Goal: Communication & Community: Answer question/provide support

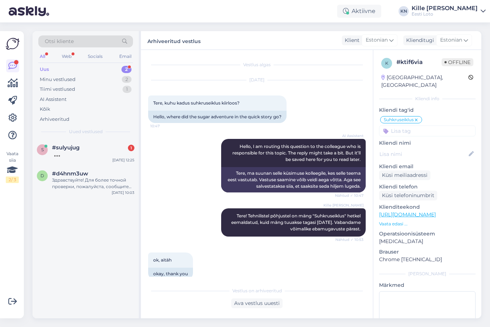
click at [79, 147] on span "#sulyujug" at bounding box center [65, 147] width 27 height 7
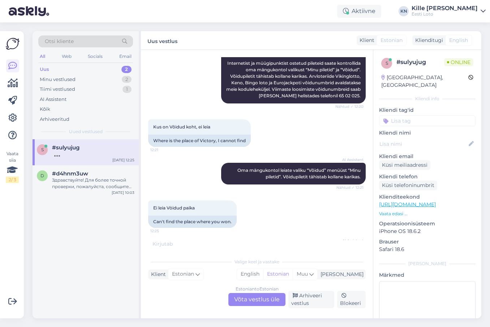
scroll to position [204, 0]
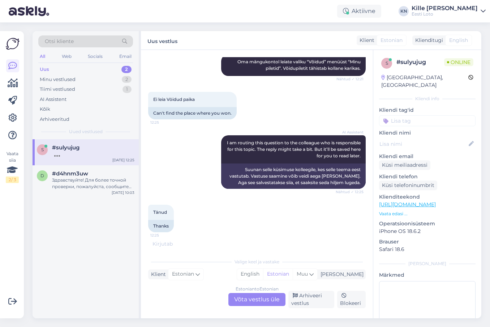
click at [240, 297] on div "Estonian to Estonian Võta vestlus üle" at bounding box center [256, 299] width 57 height 13
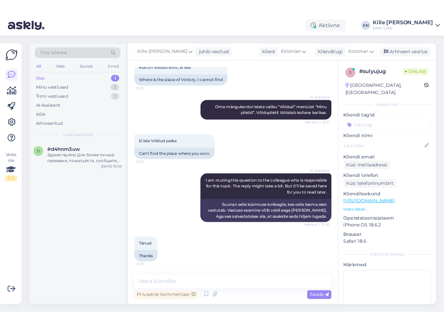
scroll to position [165, 0]
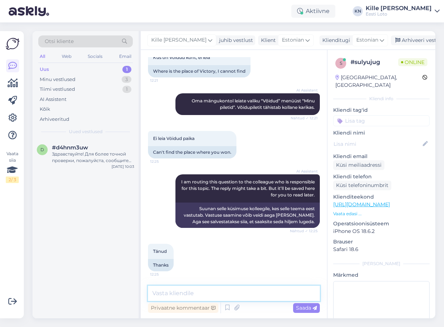
click at [202, 289] on textarea at bounding box center [234, 292] width 172 height 15
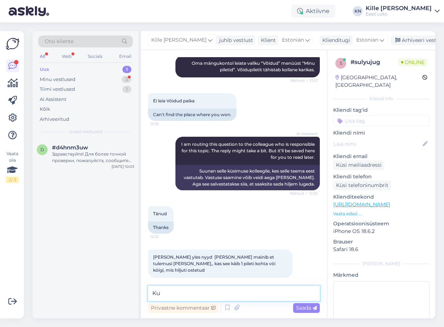
type textarea "K"
click at [216, 291] on textarea at bounding box center [234, 292] width 172 height 15
click at [177, 288] on textarea at bounding box center [234, 292] width 172 height 15
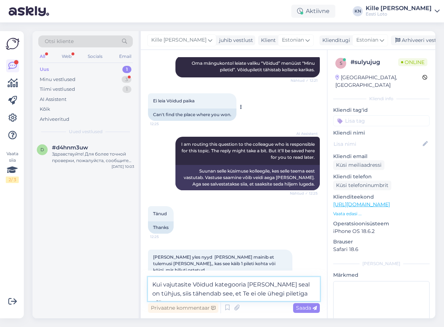
scroll to position [234, 0]
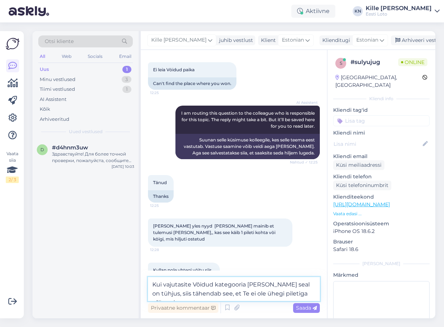
click at [306, 283] on textarea "Kui vajutasite Võidud kategooria [PERSON_NAME] seal on tühjus, siis tähendab se…" at bounding box center [234, 289] width 172 height 24
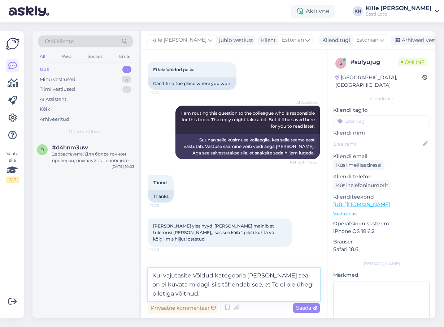
click at [285, 275] on textarea "Kui vajutasite Võidud kategooria [PERSON_NAME] seal on ei kuvata midagi, siis t…" at bounding box center [234, 284] width 172 height 33
click at [241, 291] on textarea "Kui vajutasite Võidud kategooria [PERSON_NAME] seal ei kuvata midagi, siis tähe…" at bounding box center [234, 284] width 172 height 33
click at [225, 285] on textarea "Kui vajutasite Võidud kategooria [PERSON_NAME] seal ei kuvata midagi, siis tähe…" at bounding box center [234, 284] width 172 height 33
type textarea "Kui vajutasite Võidud kategooria [PERSON_NAME] seal ei kuvata midagi, siis tähe…"
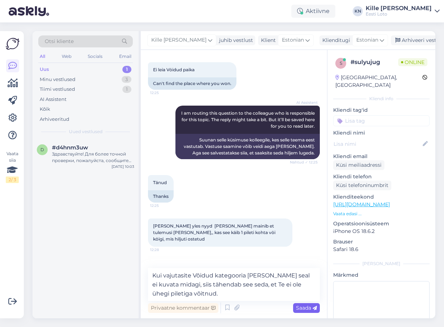
click at [307, 311] on div "Saada" at bounding box center [306, 308] width 27 height 10
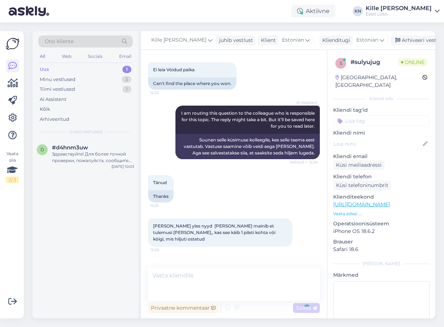
scroll to position [278, 0]
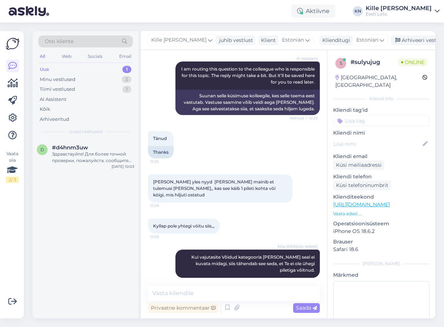
click at [365, 118] on input at bounding box center [381, 120] width 96 height 11
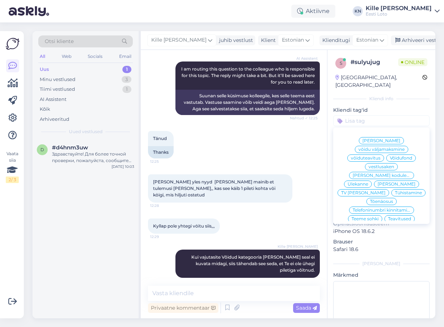
click at [363, 138] on span "[PERSON_NAME]" at bounding box center [382, 140] width 38 height 4
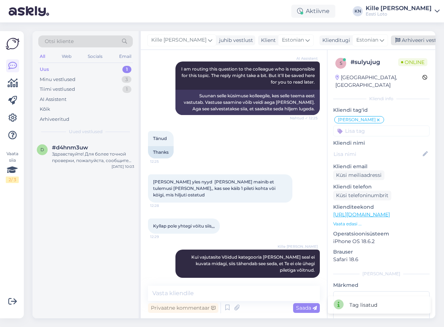
click at [401, 41] on div "Arhiveeri vestlus" at bounding box center [419, 40] width 56 height 10
